Goal: Transaction & Acquisition: Purchase product/service

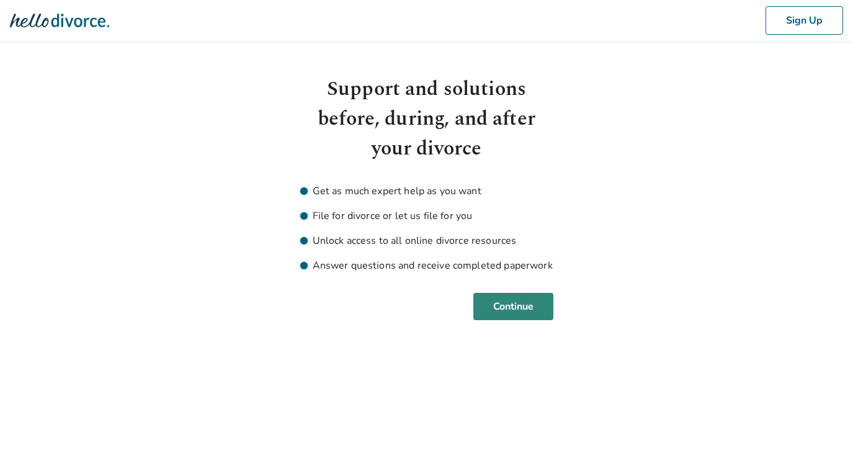
click at [514, 308] on button "Continue" at bounding box center [513, 306] width 80 height 27
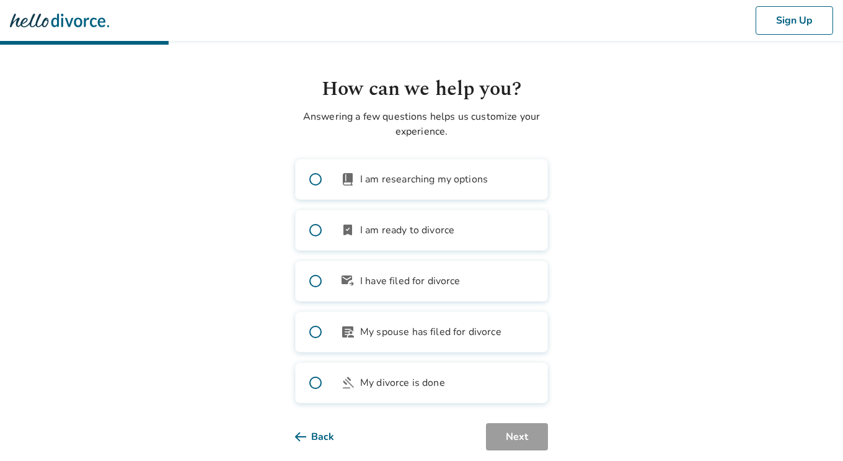
click at [381, 179] on span "I am researching my options" at bounding box center [424, 179] width 128 height 15
click at [509, 437] on button "Next" at bounding box center [517, 436] width 62 height 27
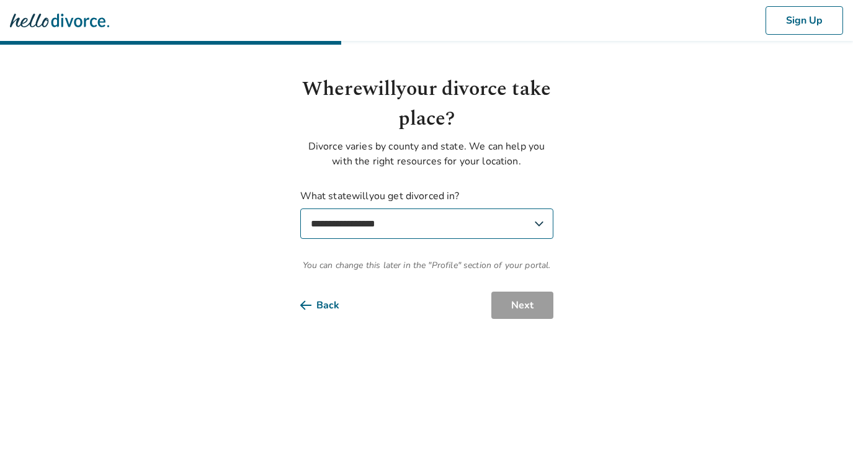
select select "**"
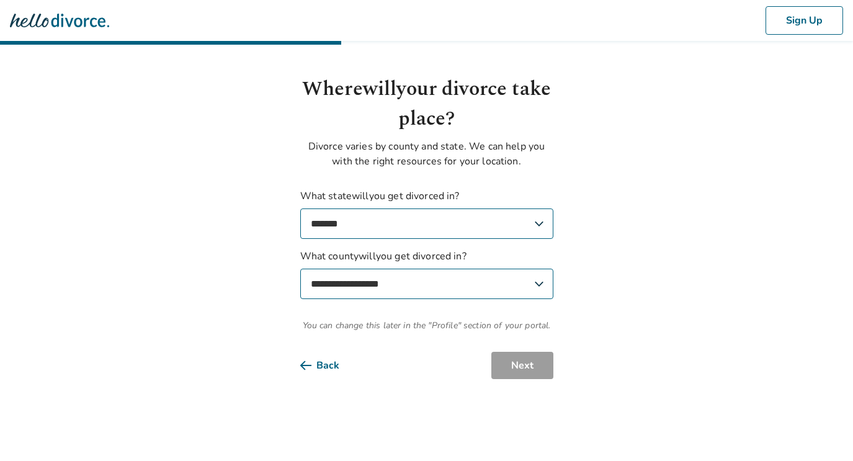
select select "*****"
click at [517, 375] on button "Next" at bounding box center [522, 365] width 62 height 27
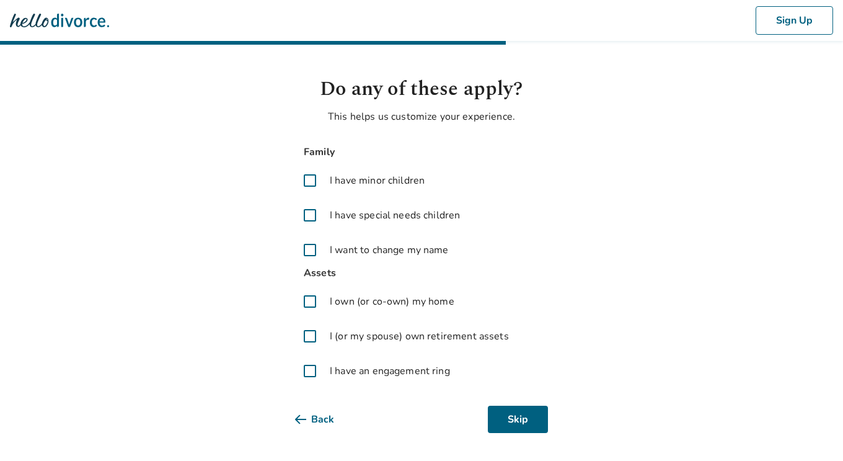
click at [311, 180] on span at bounding box center [310, 181] width 30 height 30
click at [310, 298] on span at bounding box center [310, 302] width 30 height 30
click at [304, 366] on span at bounding box center [310, 371] width 30 height 30
click at [313, 337] on span at bounding box center [310, 336] width 30 height 30
click at [311, 336] on span at bounding box center [310, 336] width 30 height 30
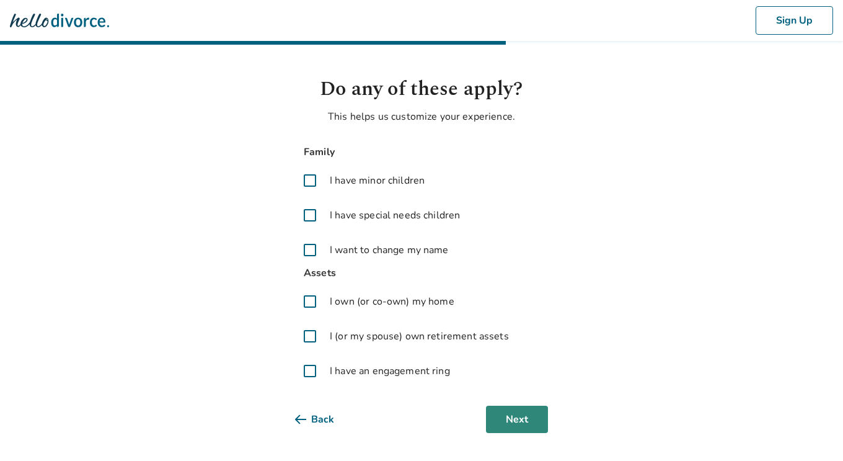
click at [523, 419] on button "Next" at bounding box center [517, 419] width 62 height 27
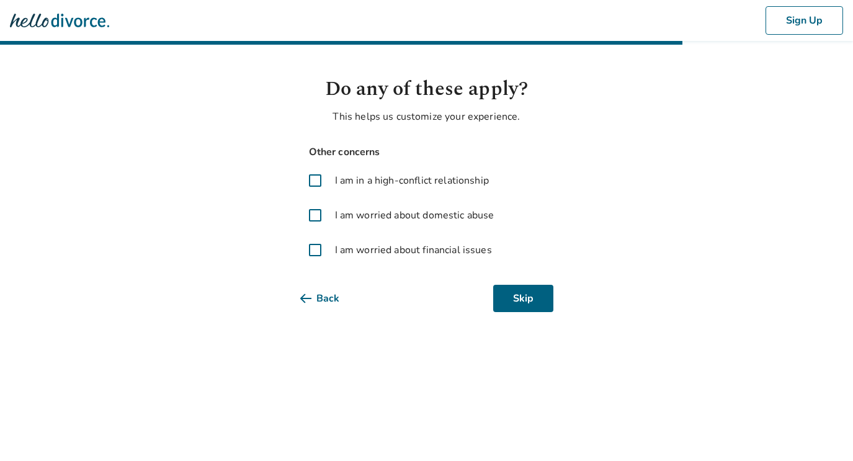
click at [319, 175] on span at bounding box center [315, 181] width 30 height 30
click at [313, 247] on span at bounding box center [315, 250] width 30 height 30
click at [539, 301] on button "Next" at bounding box center [522, 298] width 62 height 27
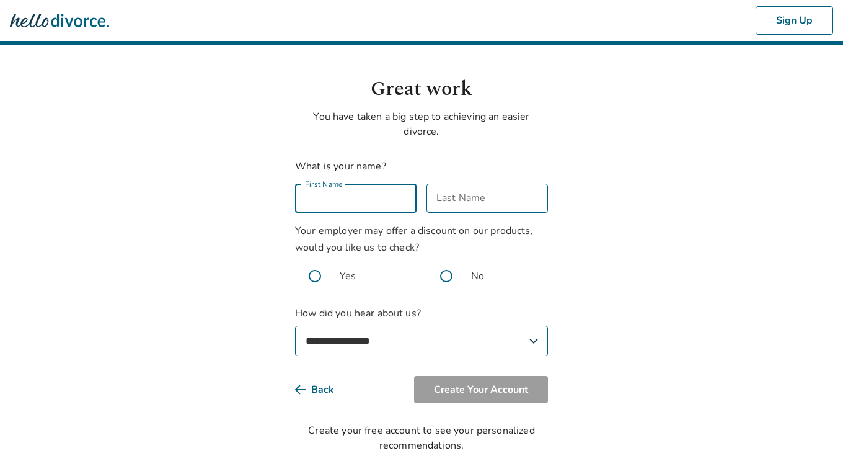
click at [366, 198] on input "First Name" at bounding box center [356, 198] width 122 height 29
type input "*****"
type input "*******"
click at [445, 280] on span at bounding box center [447, 276] width 40 height 40
select select "**********"
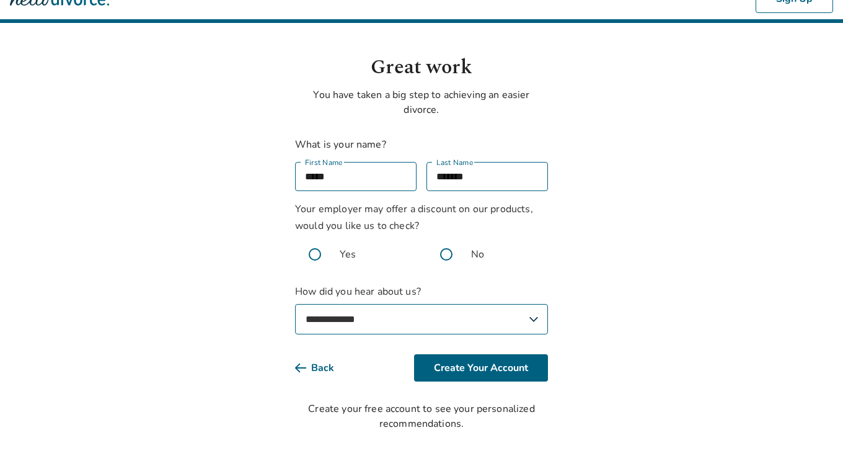
scroll to position [22, 0]
click at [438, 373] on button "Create Your Account" at bounding box center [481, 367] width 134 height 27
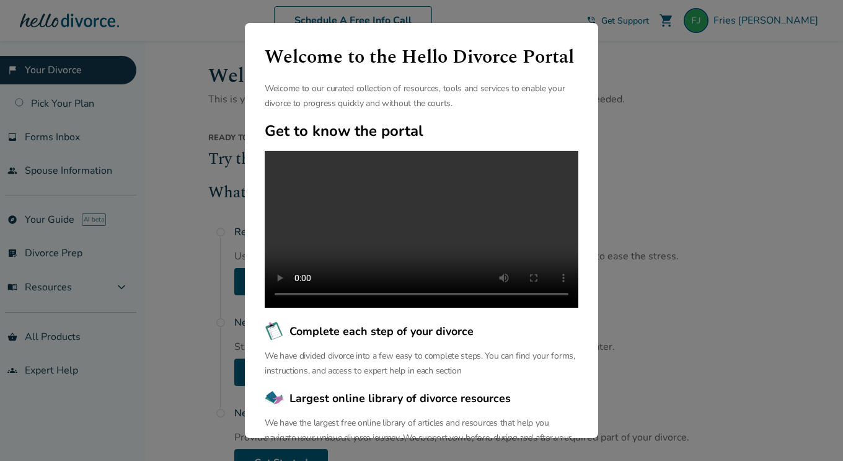
click at [722, 233] on div "Welcome to the Hello Divorce Portal Welcome to our curated collection of resour…" at bounding box center [421, 230] width 843 height 461
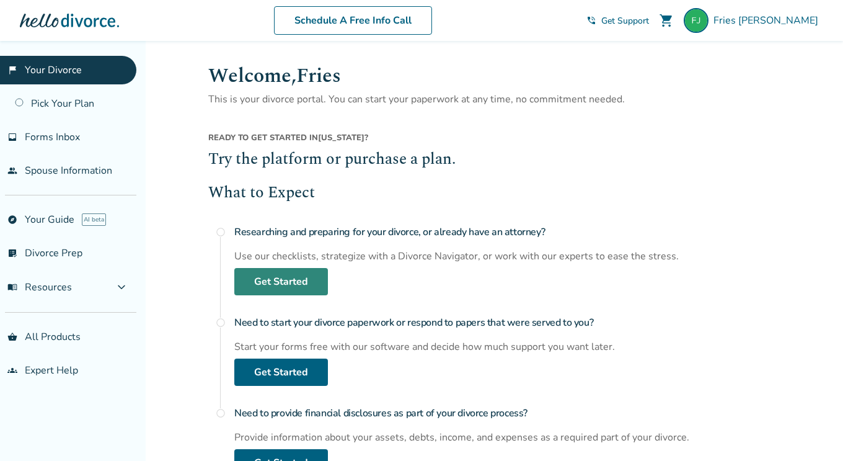
click at [314, 284] on link "Get Started" at bounding box center [281, 281] width 94 height 27
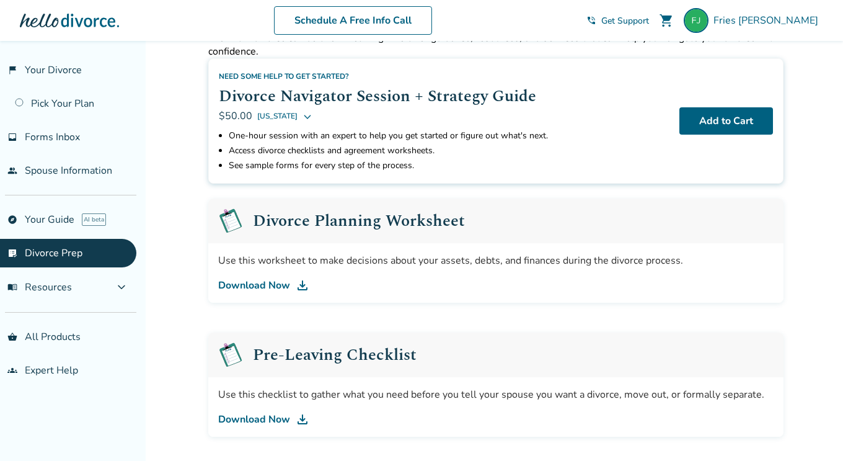
scroll to position [133, 0]
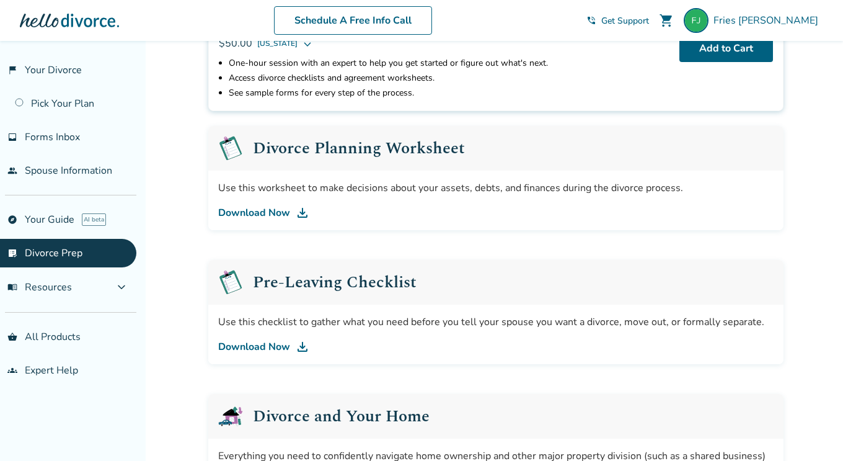
click at [301, 217] on img at bounding box center [302, 212] width 15 height 15
click at [301, 347] on img at bounding box center [302, 346] width 15 height 15
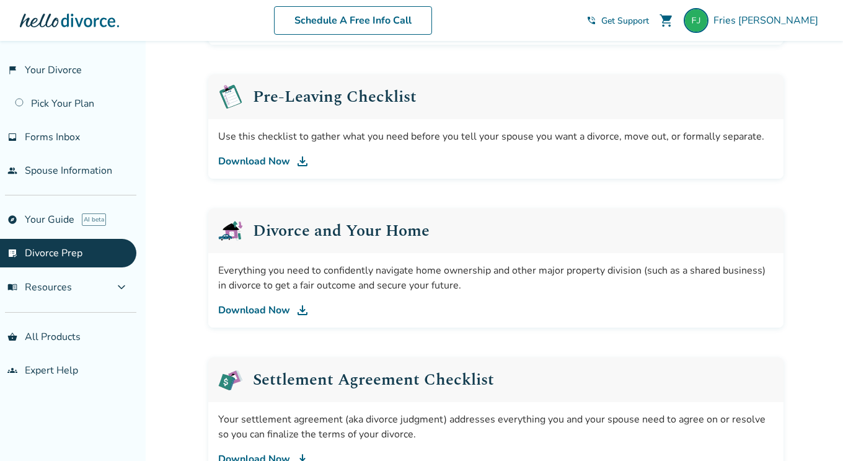
scroll to position [326, 0]
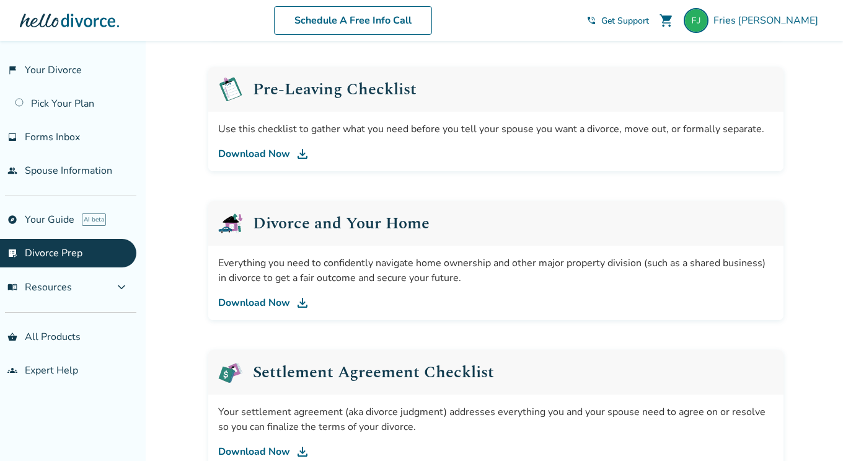
click at [305, 303] on img at bounding box center [302, 302] width 15 height 15
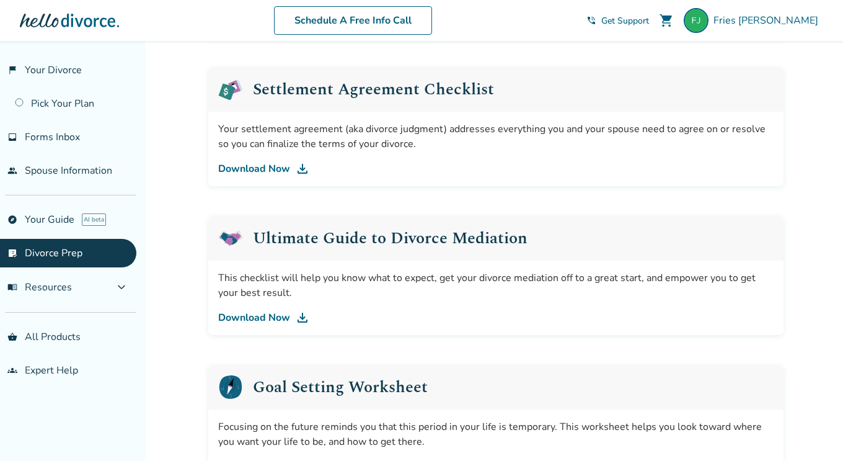
scroll to position [629, 0]
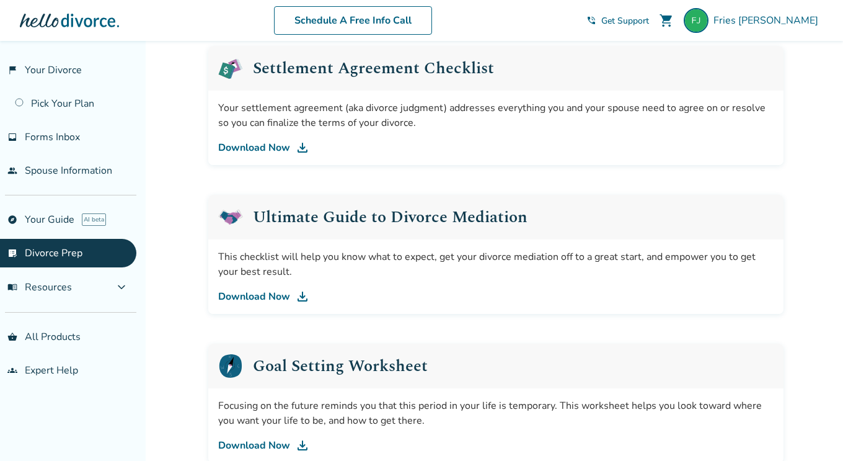
click at [307, 300] on img at bounding box center [302, 296] width 15 height 15
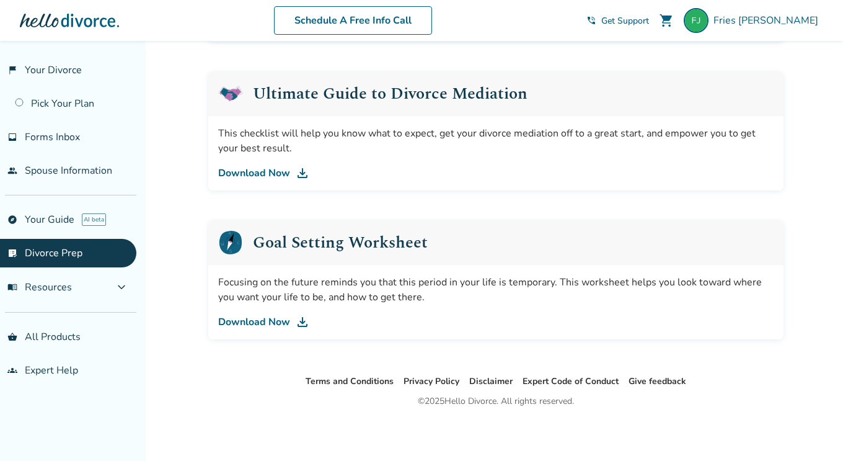
scroll to position [753, 0]
click at [303, 321] on img at bounding box center [302, 321] width 15 height 15
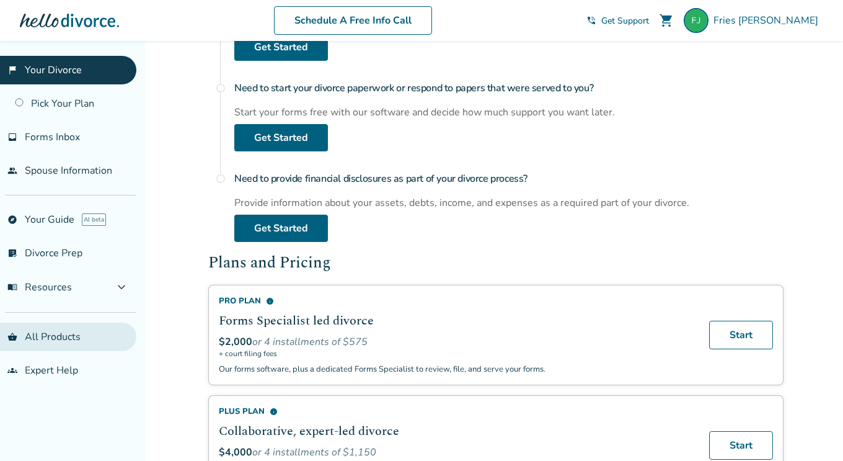
scroll to position [213, 0]
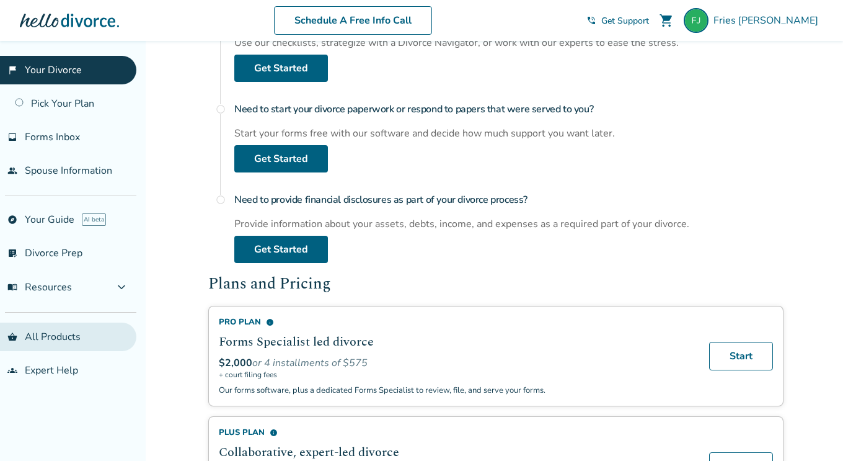
click at [66, 344] on link "shopping_basket All Products" at bounding box center [68, 336] width 136 height 29
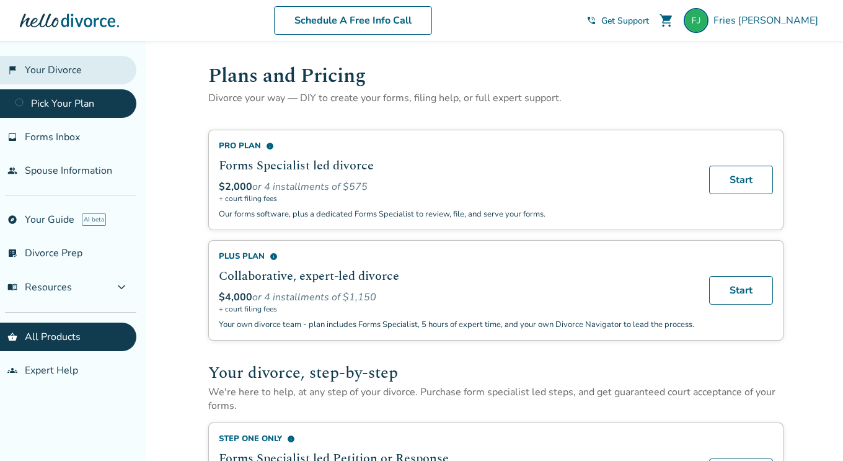
click at [44, 73] on link "flag_2 Your Divorce" at bounding box center [68, 70] width 136 height 29
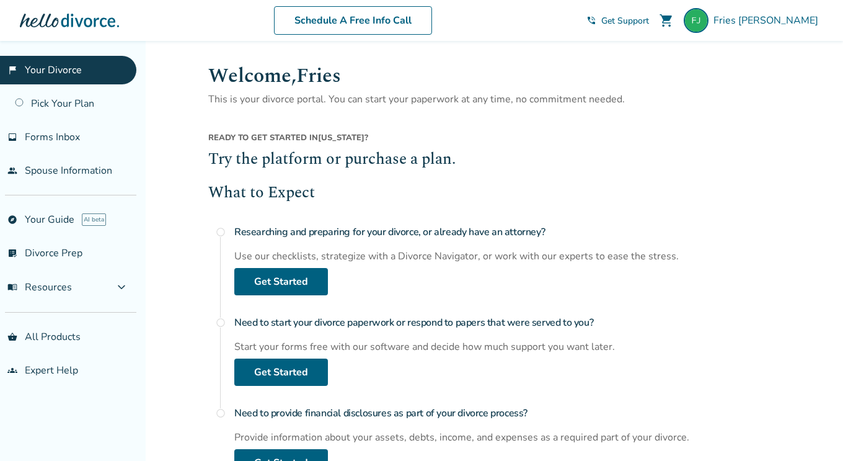
click at [45, 73] on link "flag_2 Your Divorce" at bounding box center [68, 70] width 136 height 29
